Goal: Task Accomplishment & Management: Use online tool/utility

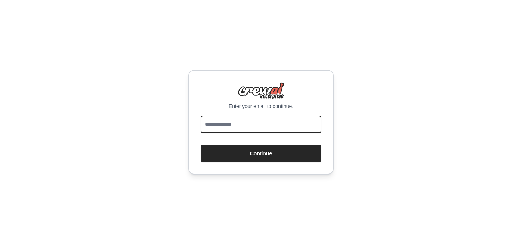
click at [242, 125] on input "email" at bounding box center [261, 123] width 121 height 17
type input "**********"
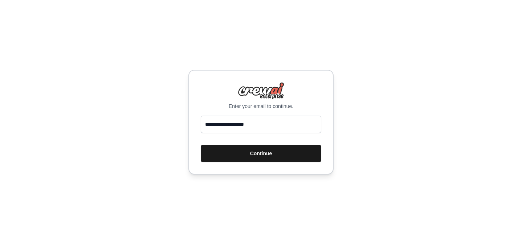
click at [252, 155] on button "Continue" at bounding box center [261, 153] width 121 height 17
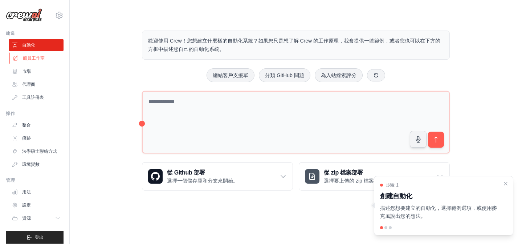
click at [34, 59] on font "船員工作室" at bounding box center [34, 58] width 22 height 5
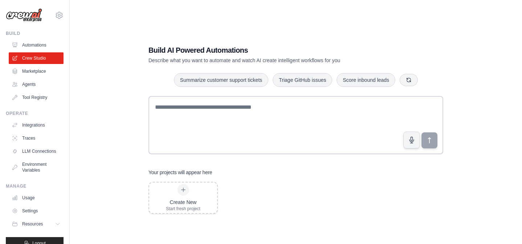
click at [90, 73] on div "Build AI Powered Automations Describe what you want to automate and watch AI cr…" at bounding box center [295, 129] width 429 height 244
click at [44, 72] on link "Marketplace" at bounding box center [36, 71] width 55 height 12
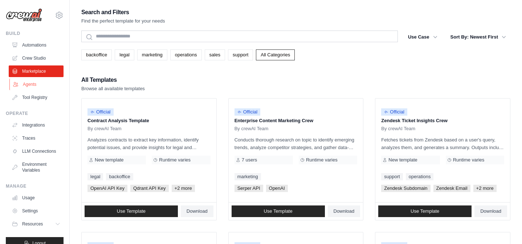
click at [37, 84] on link "Agents" at bounding box center [36, 84] width 55 height 12
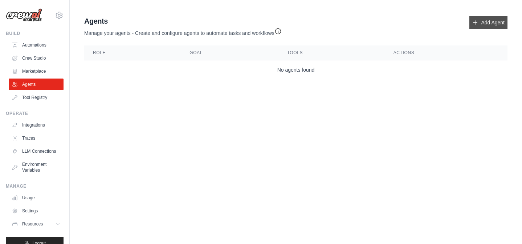
click at [484, 28] on link "Add Agent" at bounding box center [489, 22] width 38 height 13
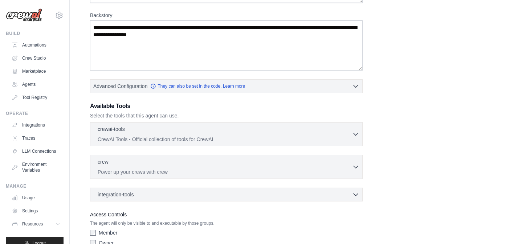
scroll to position [135, 0]
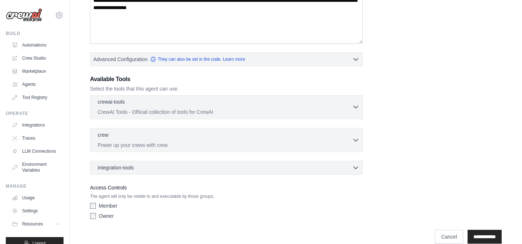
click at [357, 105] on icon "button" at bounding box center [355, 106] width 7 height 7
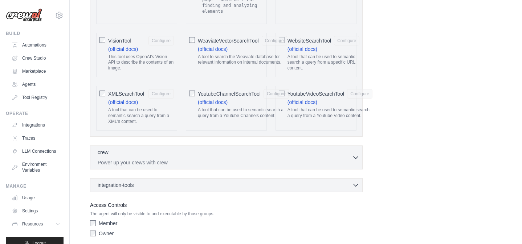
scroll to position [1603, 0]
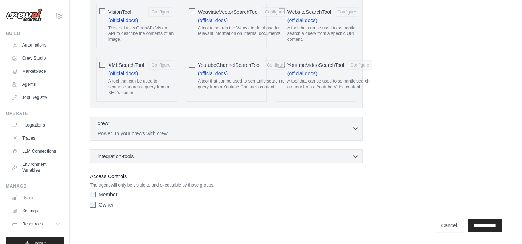
click at [278, 131] on p "Power up your crews with crew" at bounding box center [225, 133] width 255 height 7
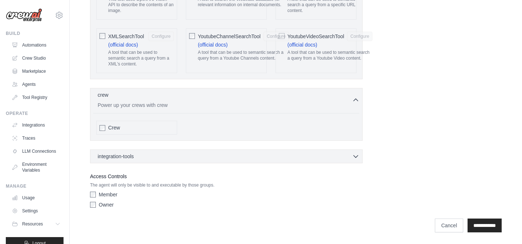
scroll to position [1632, 0]
click at [468, 224] on input "**********" at bounding box center [485, 225] width 34 height 14
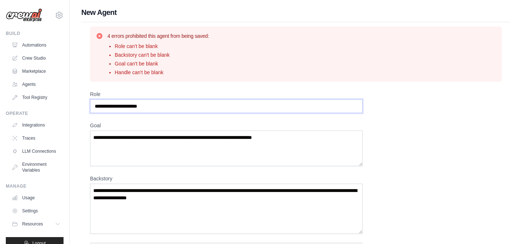
click at [154, 106] on input "Role" at bounding box center [226, 106] width 273 height 14
type input "****"
click at [171, 140] on textarea "Goal" at bounding box center [226, 148] width 273 height 36
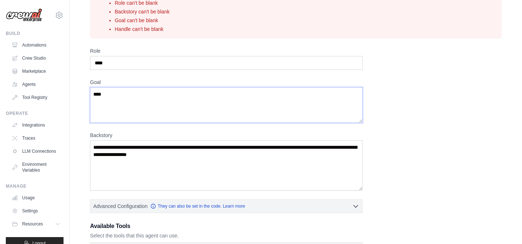
scroll to position [52, 0]
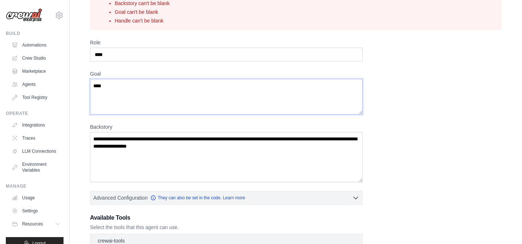
type textarea "****"
click at [177, 159] on textarea "Backstory" at bounding box center [226, 157] width 273 height 50
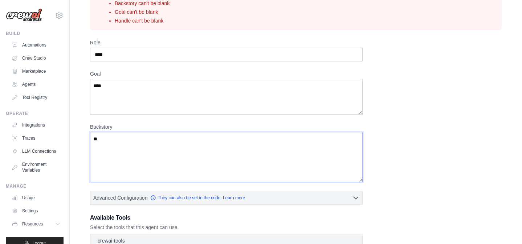
type textarea "*"
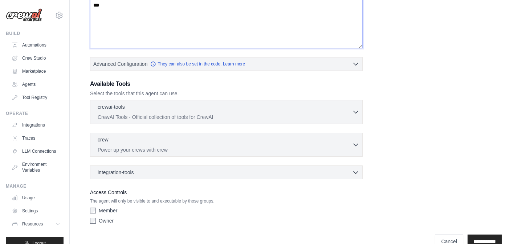
scroll to position [201, 0]
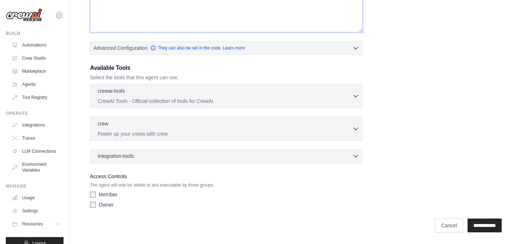
type textarea "***"
click at [181, 159] on div "integration-tools 0 selected" at bounding box center [229, 155] width 262 height 7
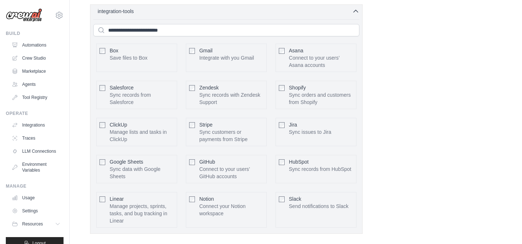
scroll to position [344, 0]
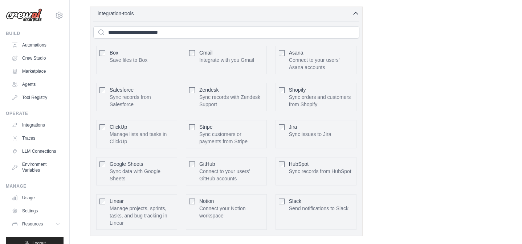
click at [390, 109] on div "Role **** Goal **** Backstory *** Advanced Configuration They can also be set i…" at bounding box center [296, 15] width 412 height 537
click at [354, 14] on icon "button" at bounding box center [356, 13] width 4 height 2
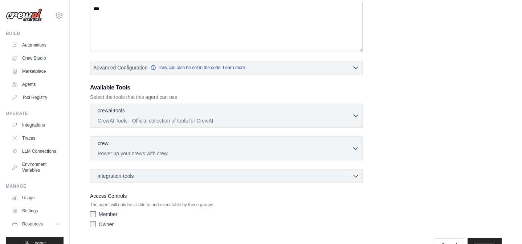
scroll to position [201, 0]
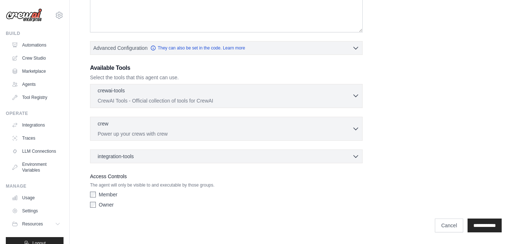
click at [163, 95] on div "crewai-tools 0 selected" at bounding box center [225, 91] width 255 height 9
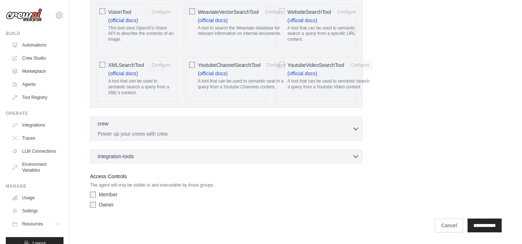
scroll to position [1615, 0]
click at [237, 141] on div "crew 0 selected Power up your crews with crew Crew" at bounding box center [226, 129] width 273 height 24
click at [240, 128] on div "crew 0 selected" at bounding box center [225, 123] width 255 height 9
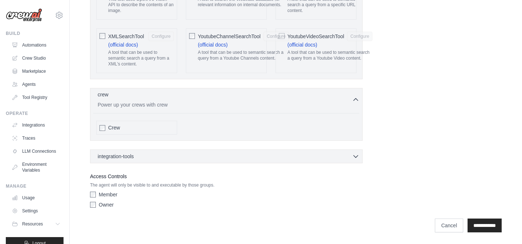
scroll to position [1657, 0]
click at [136, 131] on div "Crew" at bounding box center [141, 127] width 66 height 7
click at [138, 131] on div "Crew" at bounding box center [141, 127] width 66 height 7
click at [486, 227] on input "**********" at bounding box center [485, 225] width 34 height 14
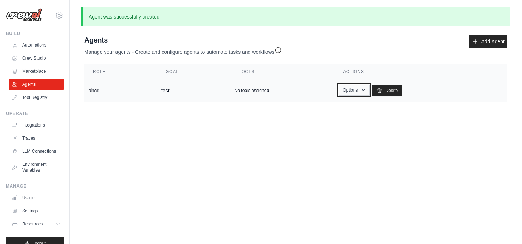
click at [366, 90] on icon "button" at bounding box center [364, 90] width 6 height 6
click at [386, 146] on body "carolelaust@gmail.com Settings Build Automations Crew Studio" at bounding box center [261, 122] width 522 height 244
click at [43, 96] on link "Tool Registry" at bounding box center [36, 98] width 55 height 12
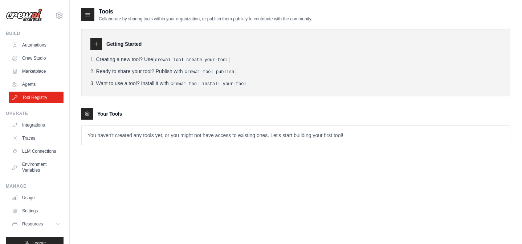
click at [97, 44] on icon at bounding box center [96, 44] width 6 height 6
click at [38, 124] on link "Integrations" at bounding box center [36, 125] width 55 height 12
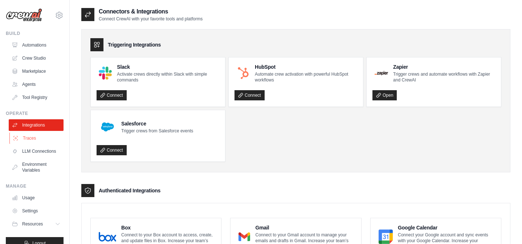
click at [30, 136] on link "Traces" at bounding box center [36, 138] width 55 height 12
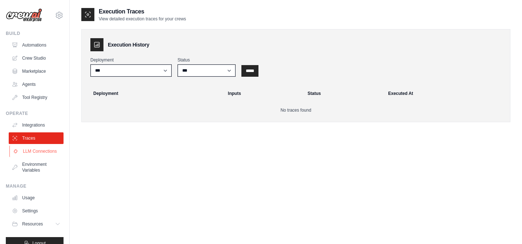
click at [43, 152] on link "LLM Connections" at bounding box center [36, 151] width 55 height 12
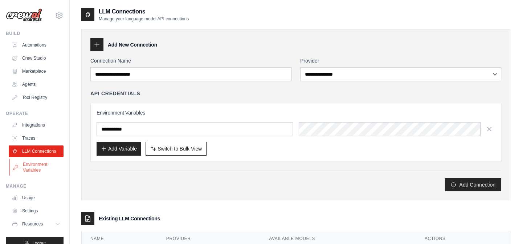
click at [40, 167] on link "Environment Variables" at bounding box center [36, 166] width 55 height 17
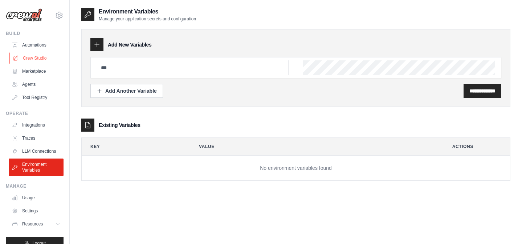
click at [43, 52] on link "Crew Studio" at bounding box center [36, 58] width 55 height 12
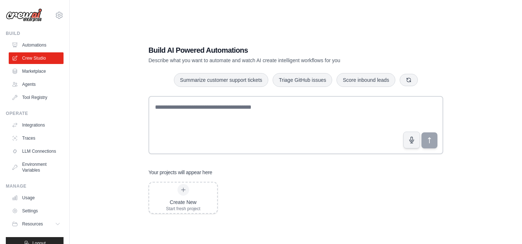
click at [38, 78] on ul "Automations Crew Studio Marketplace Agents Tool Registry" at bounding box center [36, 71] width 55 height 64
click at [38, 74] on link "Marketplace" at bounding box center [36, 71] width 55 height 12
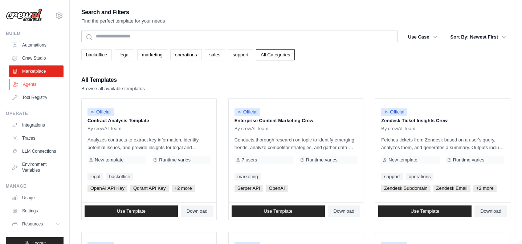
click at [35, 89] on link "Agents" at bounding box center [36, 84] width 55 height 12
